Goal: Transaction & Acquisition: Purchase product/service

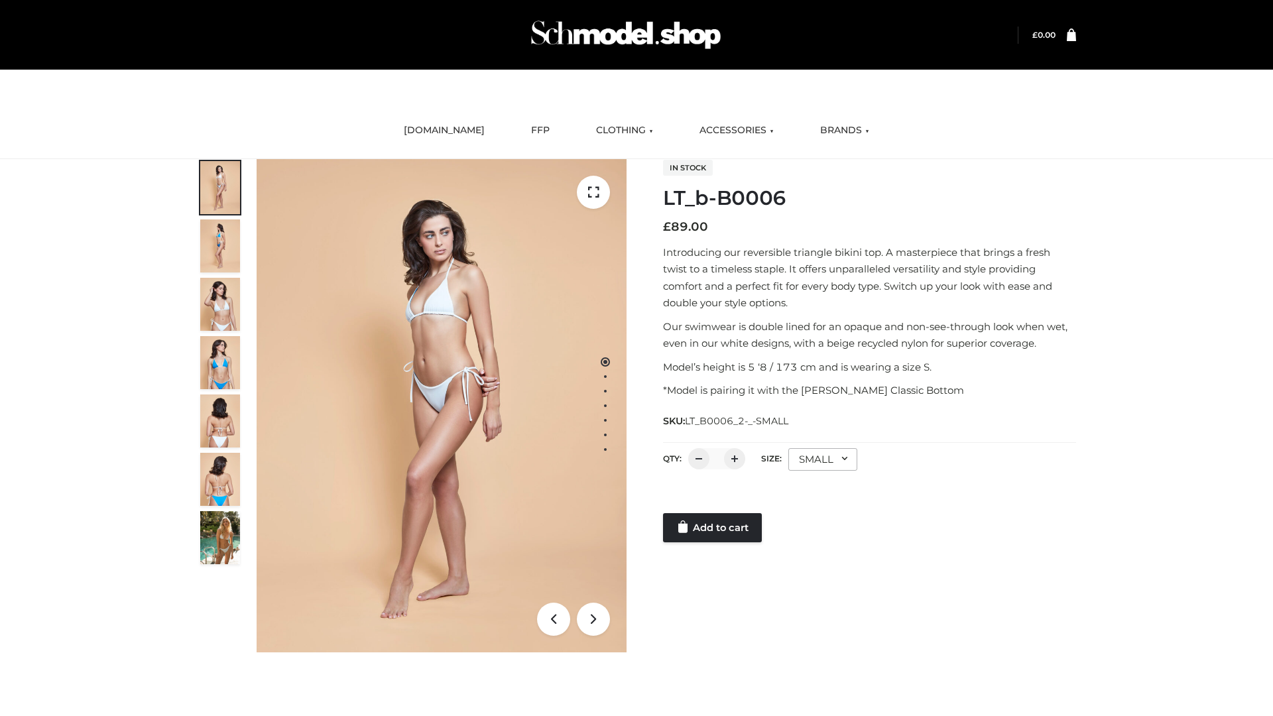
click at [713, 528] on link "Add to cart" at bounding box center [712, 527] width 99 height 29
